Goal: Check status: Check status

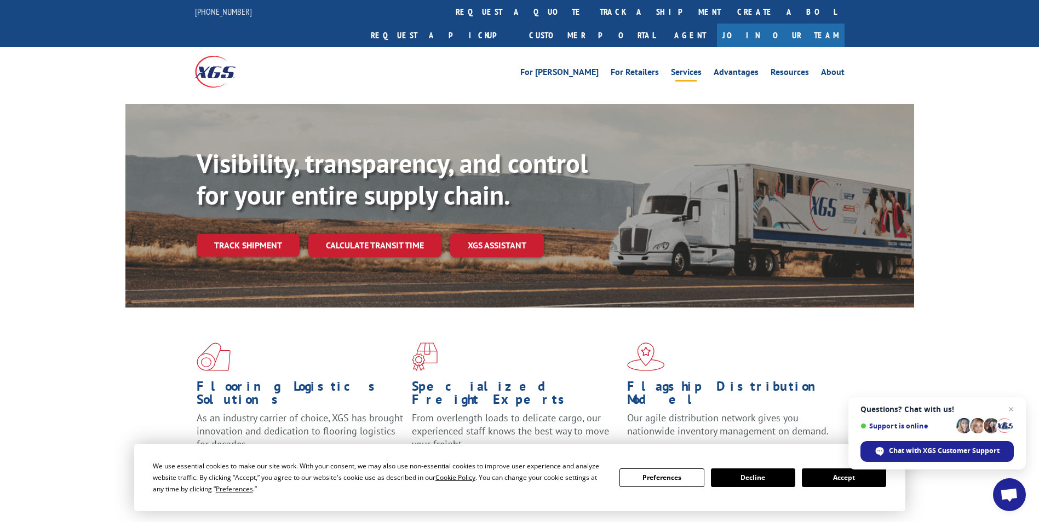
click at [701, 68] on link "Services" at bounding box center [686, 74] width 31 height 12
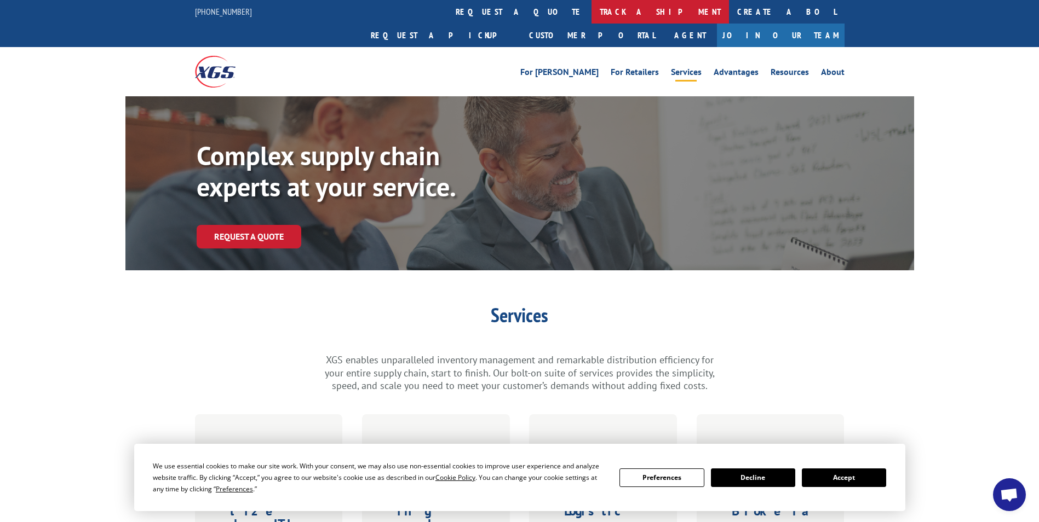
click at [591, 7] on link "track a shipment" at bounding box center [659, 12] width 137 height 24
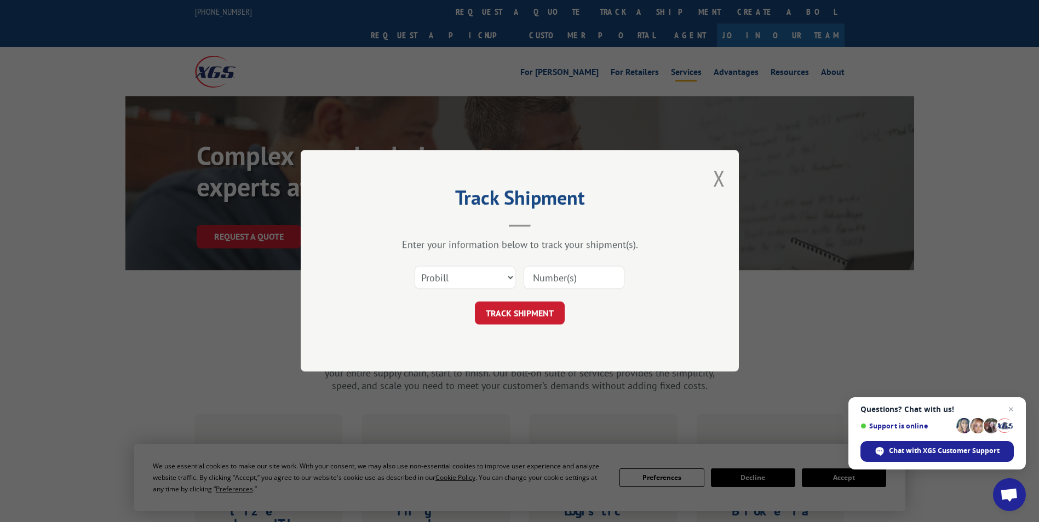
click at [600, 284] on input at bounding box center [573, 278] width 101 height 23
type input "17685408"
click at [515, 312] on button "TRACK SHIPMENT" at bounding box center [520, 313] width 90 height 23
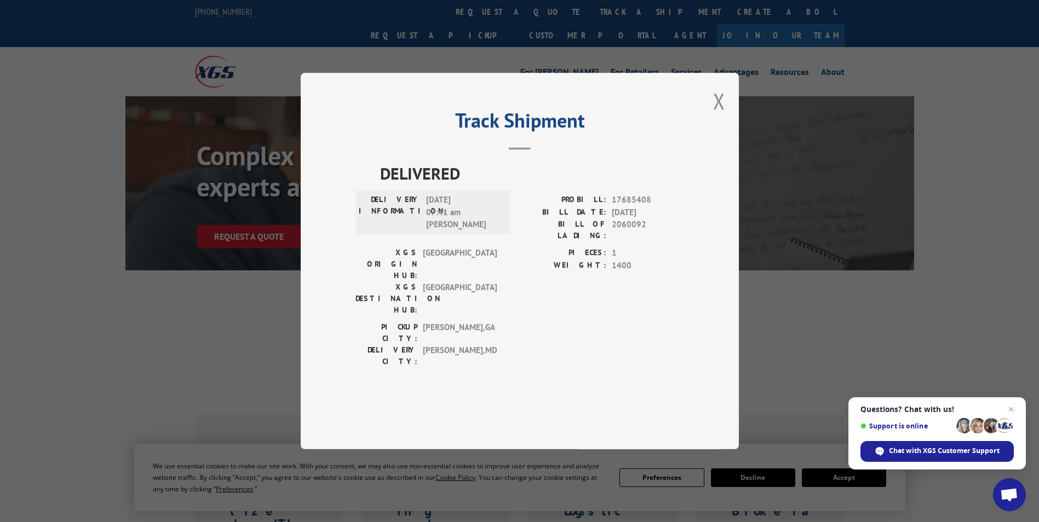
drag, startPoint x: 720, startPoint y: 130, endPoint x: 699, endPoint y: 129, distance: 21.4
click at [720, 116] on button "Close modal" at bounding box center [719, 101] width 12 height 29
